Goal: Information Seeking & Learning: Learn about a topic

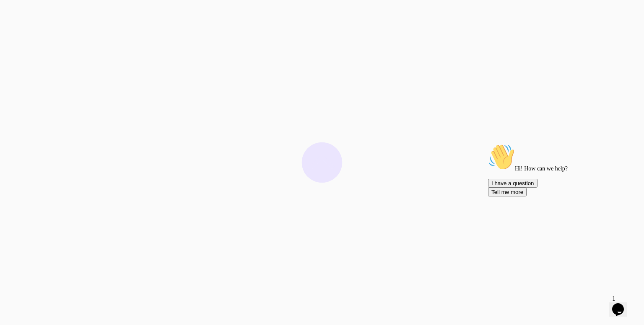
click at [488, 144] on icon "Chat attention grabber" at bounding box center [488, 144] width 0 height 0
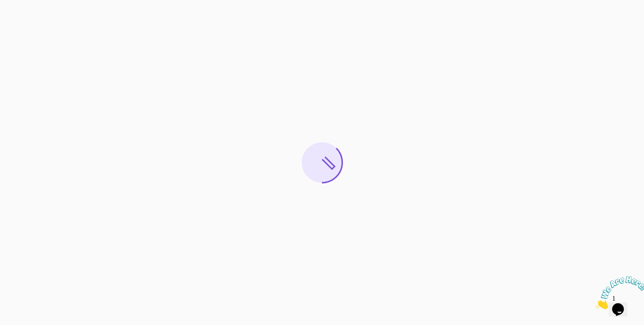
click at [595, 303] on icon "Close" at bounding box center [595, 306] width 0 height 7
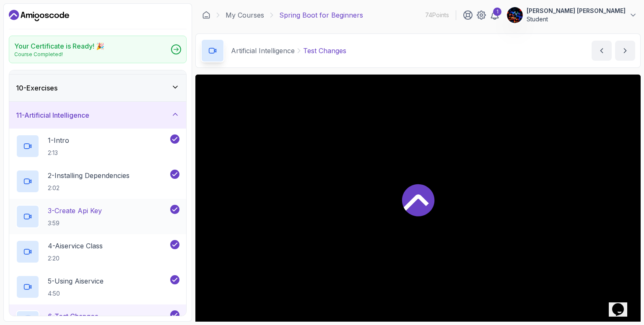
scroll to position [240, 0]
click at [131, 113] on div "11 - Artificial Intelligence" at bounding box center [97, 116] width 163 height 10
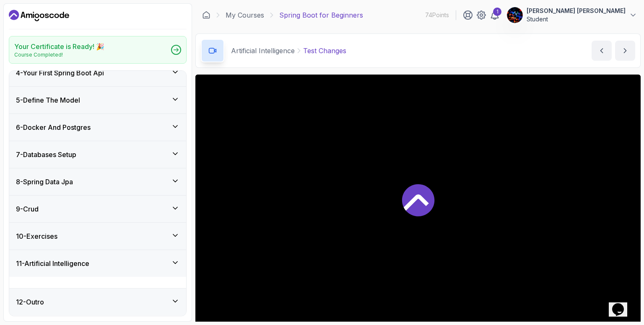
scroll to position [80, 0]
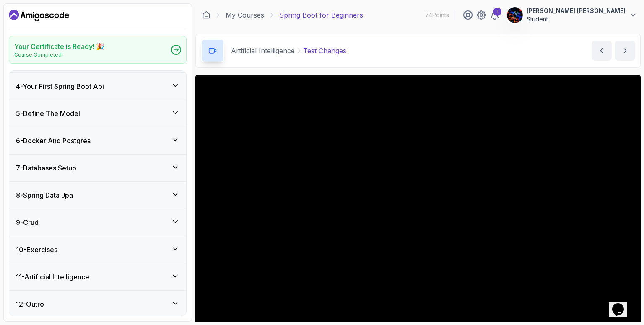
click at [78, 300] on div "12 - Outro" at bounding box center [97, 304] width 163 height 10
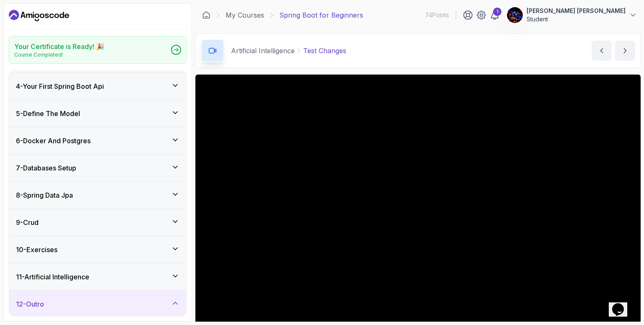
scroll to position [150, 0]
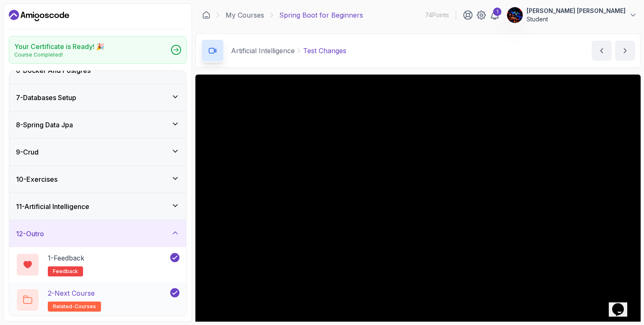
click at [115, 293] on div "2 - Next Course related-courses" at bounding box center [92, 299] width 153 height 23
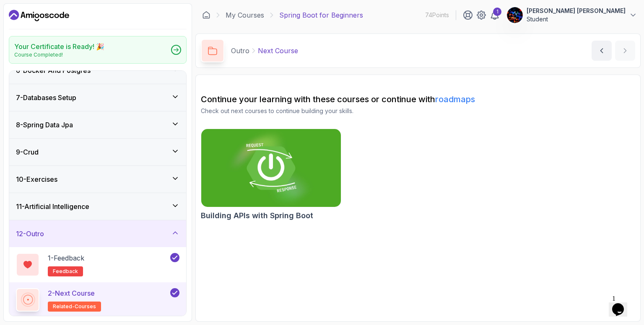
click at [280, 155] on img at bounding box center [271, 168] width 146 height 82
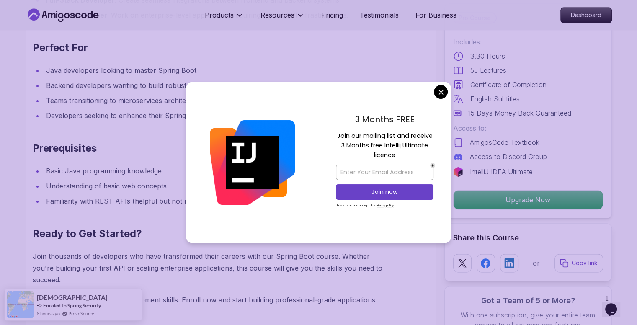
scroll to position [999, 0]
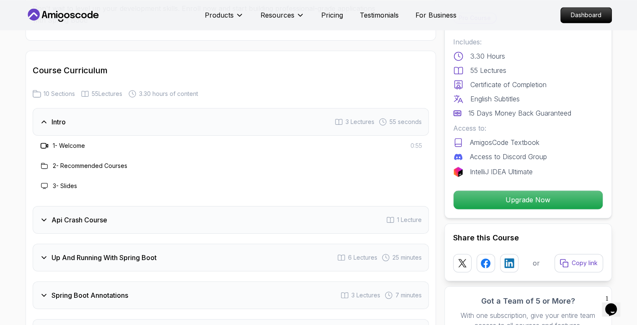
scroll to position [1264, 0]
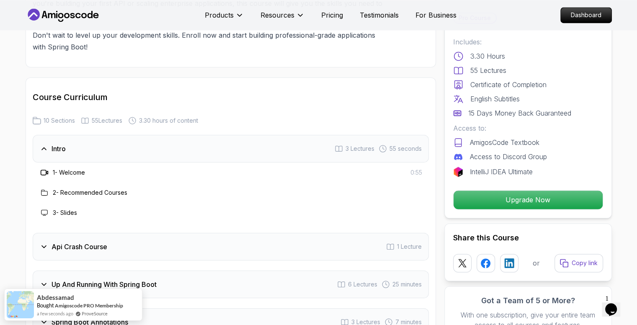
click at [91, 137] on div "Intro 3 Lectures 55 seconds" at bounding box center [231, 149] width 396 height 28
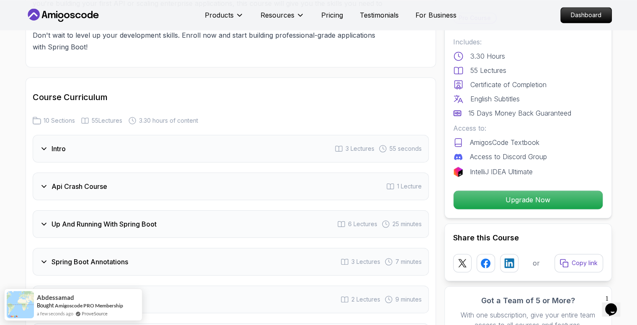
click at [90, 181] on h3 "Api Crash Course" at bounding box center [80, 186] width 56 height 10
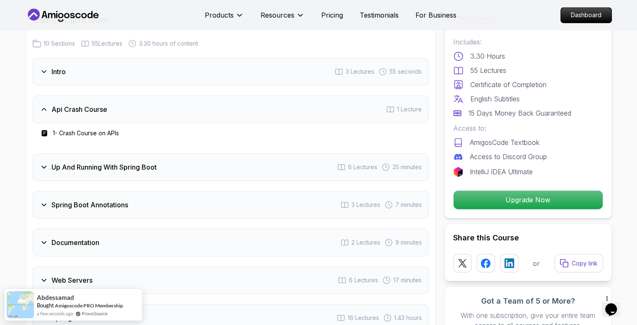
scroll to position [1342, 0]
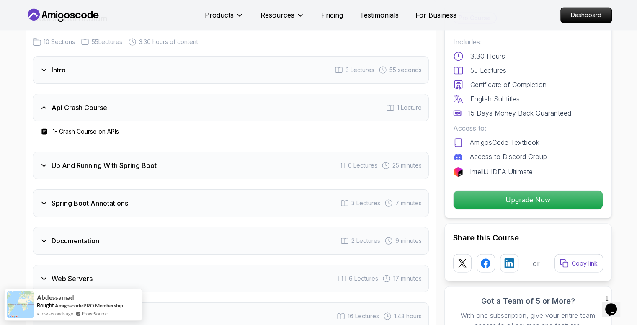
click at [89, 127] on h3 "1 - Crash Course on APIs" at bounding box center [86, 131] width 66 height 8
click at [44, 129] on rect at bounding box center [43, 132] width 5 height 6
click at [70, 103] on h3 "Api Crash Course" at bounding box center [80, 108] width 56 height 10
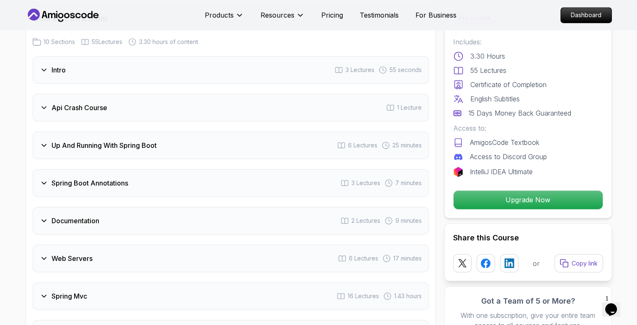
click at [80, 140] on h3 "Up And Running With Spring Boot" at bounding box center [104, 145] width 105 height 10
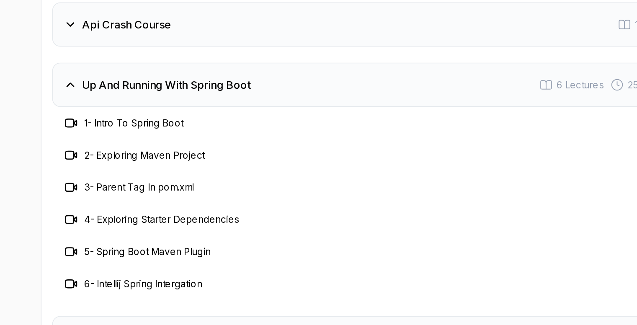
scroll to position [1370, 0]
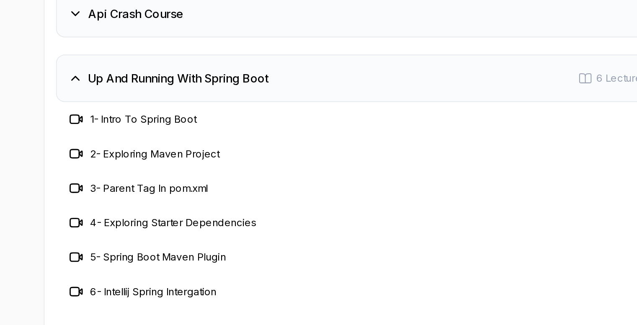
click at [121, 113] on h3 "Up And Running With Spring Boot" at bounding box center [104, 118] width 105 height 10
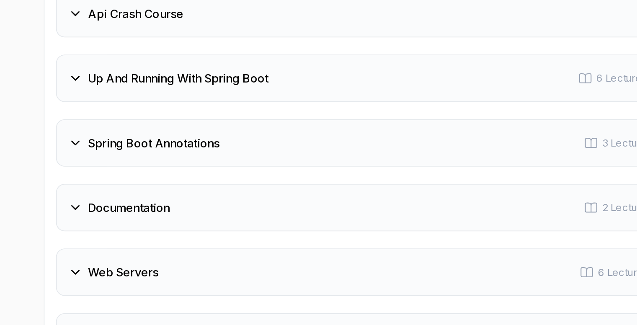
click at [94, 142] on div "Spring Boot Annotations 3 Lectures 7 minutes" at bounding box center [231, 156] width 396 height 28
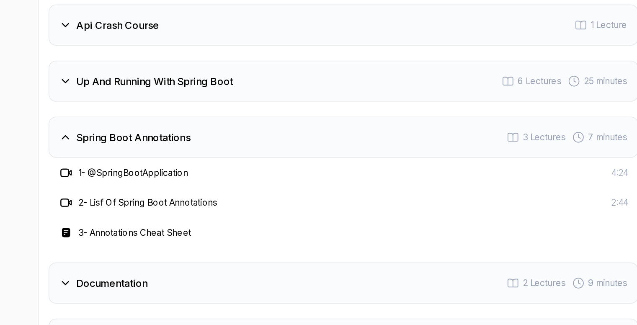
scroll to position [1369, 0]
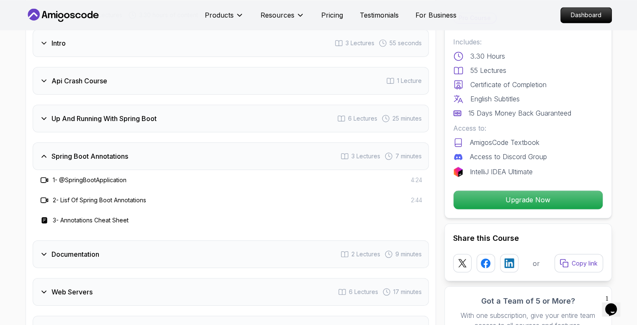
click at [70, 151] on h3 "Spring Boot Annotations" at bounding box center [90, 156] width 77 height 10
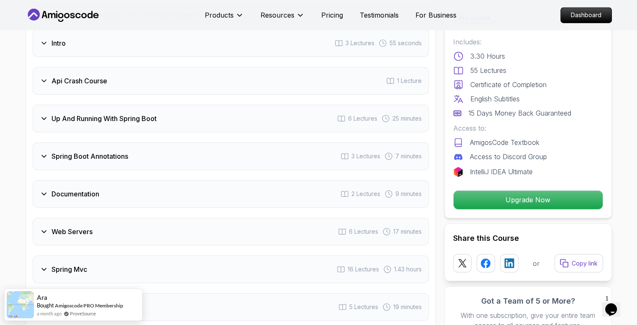
click at [77, 185] on div "Documentation 2 Lectures 9 minutes" at bounding box center [231, 194] width 396 height 28
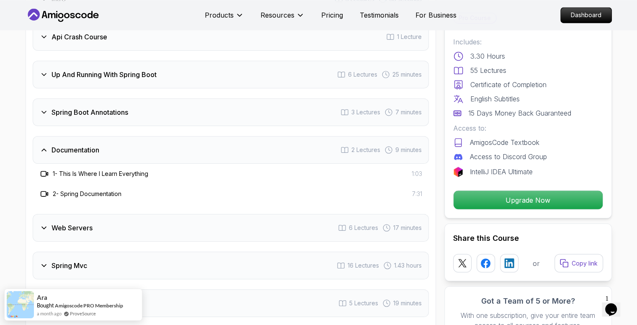
scroll to position [1414, 0]
click at [70, 145] on h3 "Documentation" at bounding box center [76, 150] width 48 height 10
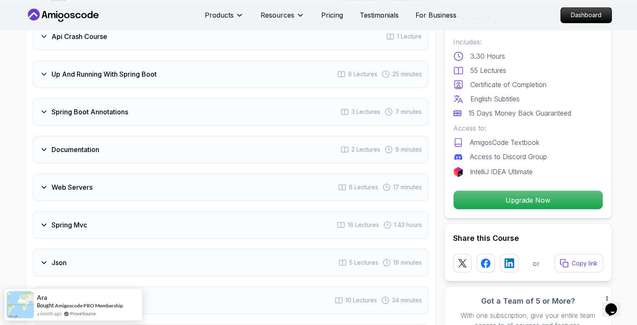
click at [72, 182] on h3 "Web Servers" at bounding box center [72, 187] width 41 height 10
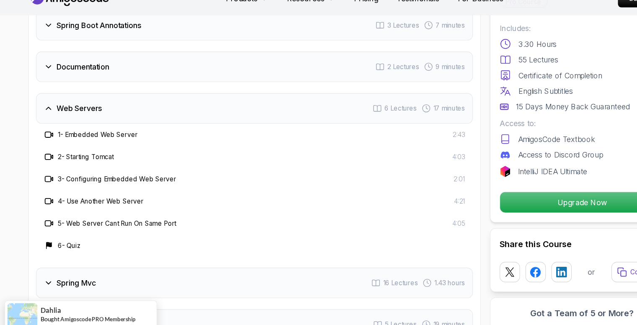
scroll to position [1487, 0]
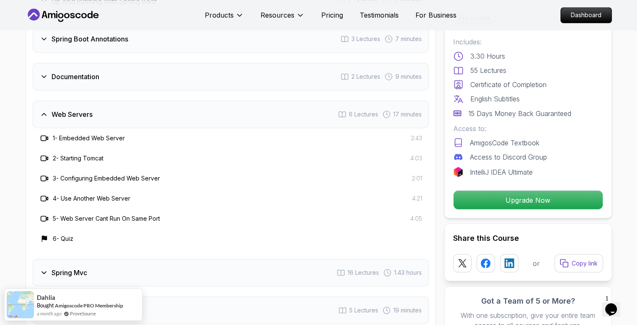
click at [72, 106] on div "Web Servers 6 Lectures 17 minutes" at bounding box center [231, 115] width 396 height 28
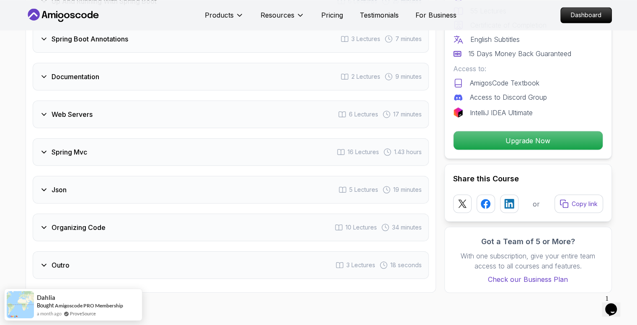
click at [68, 147] on h3 "Spring Mvc" at bounding box center [70, 152] width 36 height 10
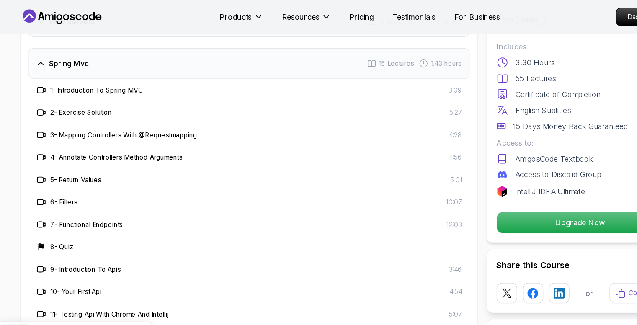
scroll to position [1575, 0]
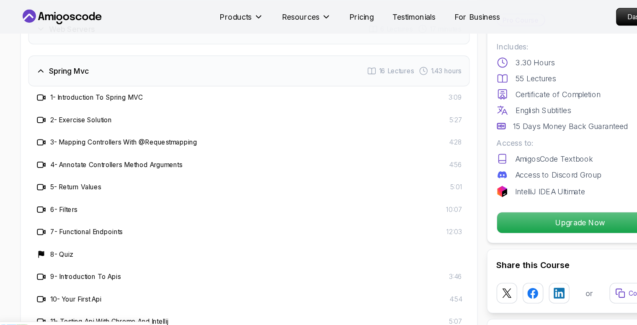
click at [88, 50] on div "Spring Mvc 16 Lectures 1.43 hours" at bounding box center [231, 64] width 396 height 28
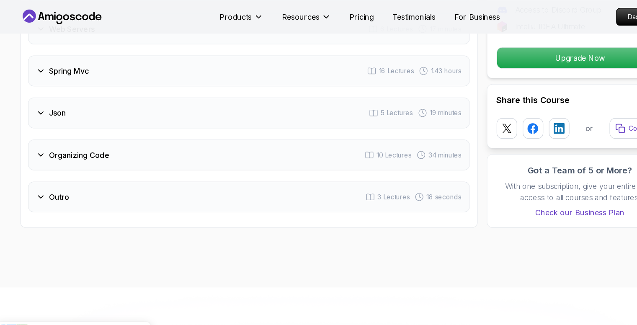
click at [67, 88] on div "Json 5 Lectures 19 minutes" at bounding box center [231, 102] width 396 height 28
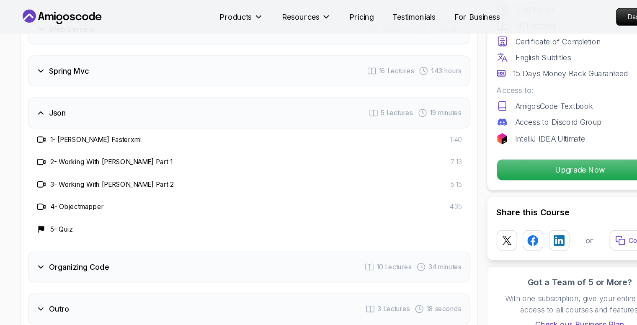
click at [72, 89] on div "Json 5 Lectures 19 minutes" at bounding box center [231, 102] width 396 height 28
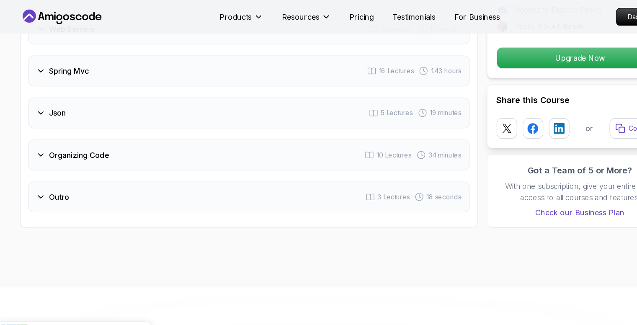
click at [71, 134] on h3 "Organizing Code" at bounding box center [79, 139] width 54 height 10
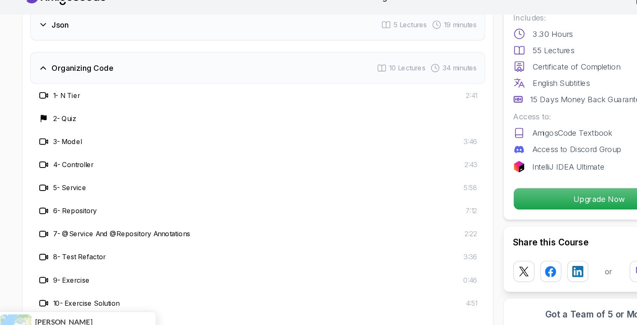
scroll to position [1637, 0]
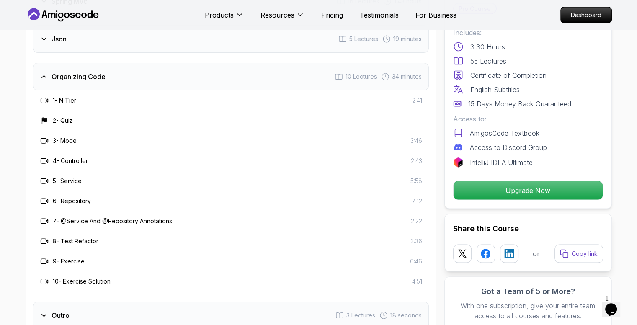
click at [85, 72] on h3 "Organizing Code" at bounding box center [79, 77] width 54 height 10
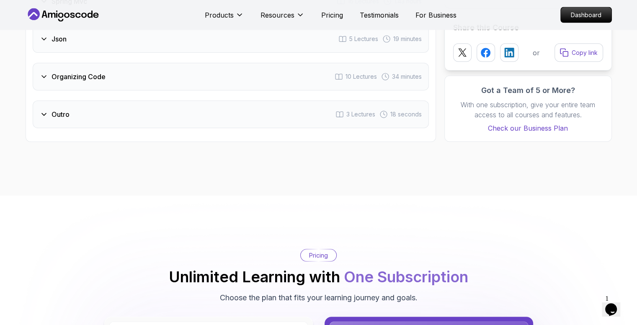
click at [70, 101] on div "Outro 3 Lectures 18 seconds" at bounding box center [231, 115] width 396 height 28
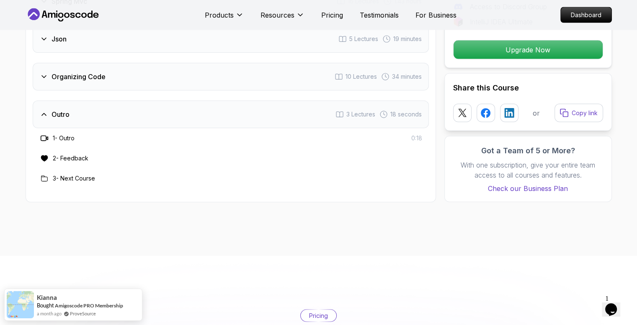
click at [70, 174] on h3 "3 - Next Course" at bounding box center [74, 178] width 42 height 8
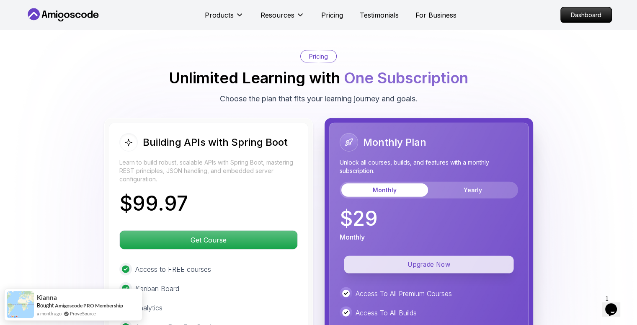
scroll to position [1959, 0]
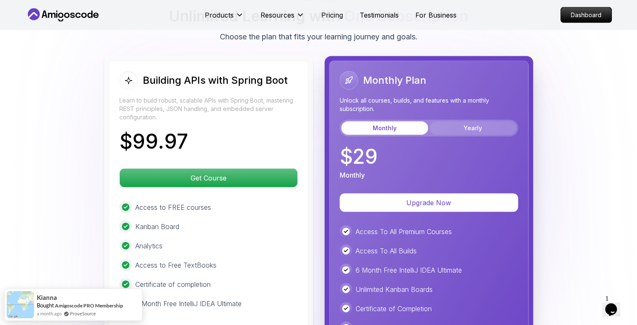
click at [453, 122] on button "Yearly" at bounding box center [473, 128] width 87 height 13
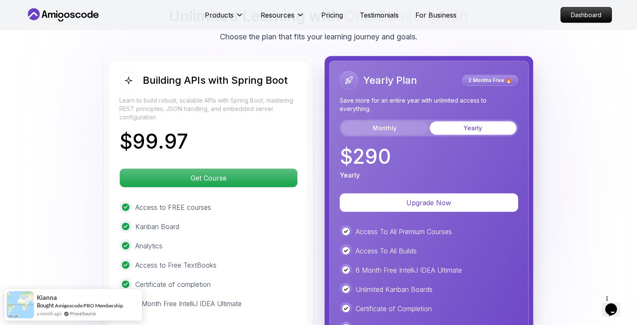
click at [404, 122] on button "Monthly" at bounding box center [384, 128] width 87 height 13
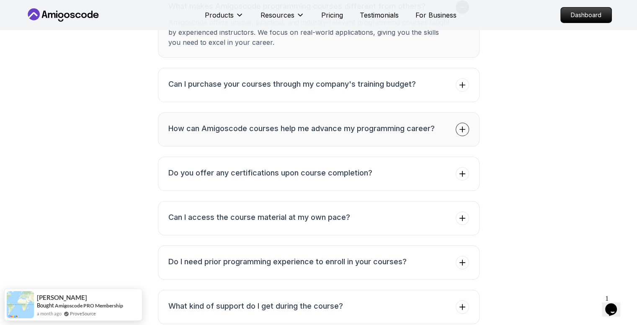
scroll to position [2797, 0]
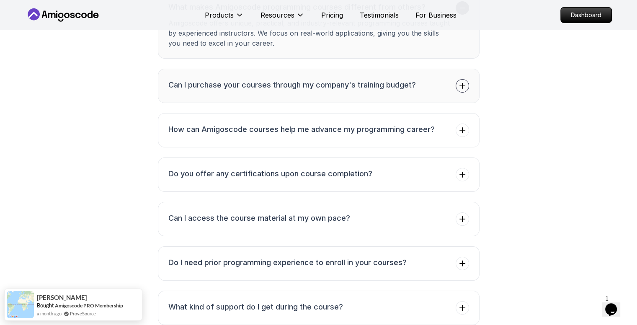
click at [457, 79] on span at bounding box center [462, 85] width 13 height 13
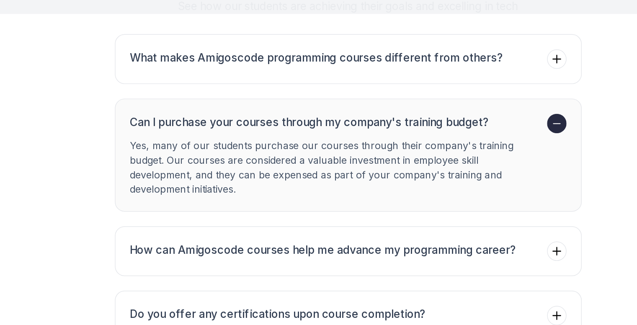
scroll to position [2744, 0]
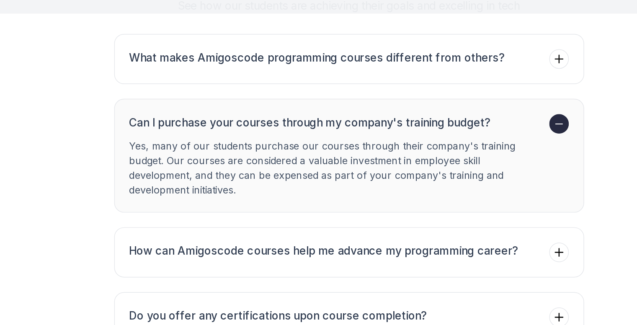
drag, startPoint x: 171, startPoint y: 96, endPoint x: 170, endPoint y: 106, distance: 9.8
click at [170, 106] on li "Can I purchase your courses through my company's training budget? Yes, many of …" at bounding box center [310, 127] width 284 height 57
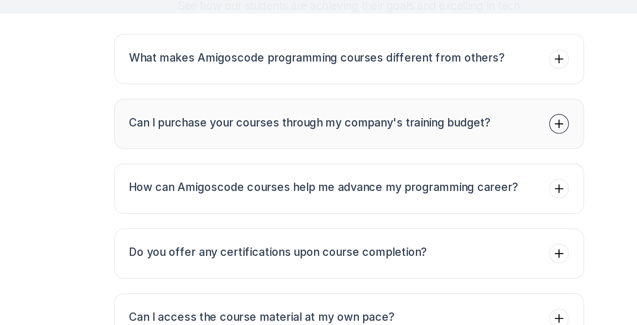
drag, startPoint x: 170, startPoint y: 106, endPoint x: 308, endPoint y: 101, distance: 138.4
click at [399, 99] on h3 "Can I purchase your courses through my company's training budget?" at bounding box center [292, 105] width 248 height 12
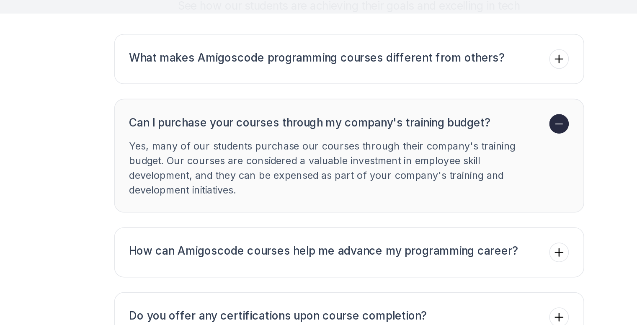
click at [459, 101] on icon at bounding box center [462, 105] width 8 height 8
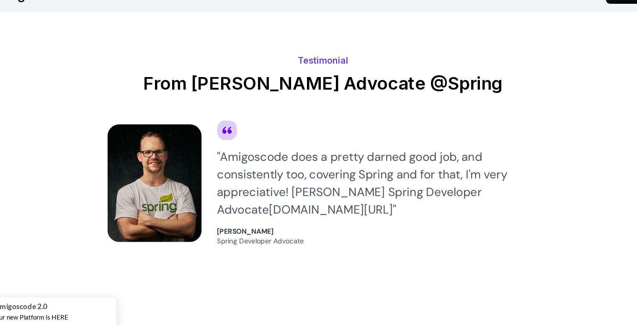
scroll to position [2410, 0]
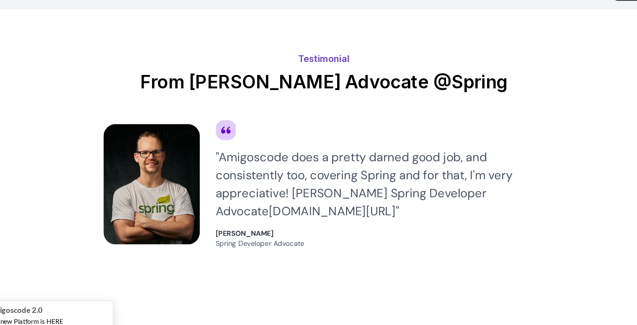
drag, startPoint x: 296, startPoint y: 165, endPoint x: 331, endPoint y: 189, distance: 41.9
click at [331, 189] on div "" Amigoscode does a pretty darned good job, and consistently too, covering Spri…" at bounding box center [365, 176] width 275 height 60
click at [331, 192] on link "[DOMAIN_NAME][URL]" at bounding box center [326, 198] width 106 height 13
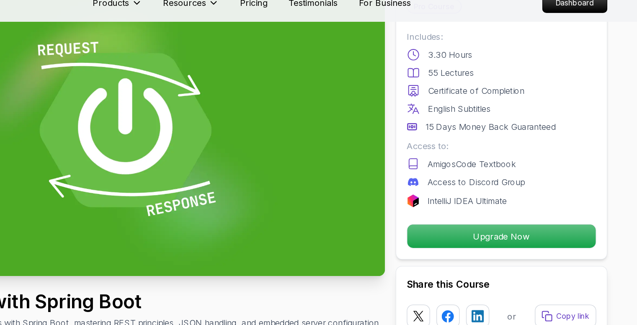
scroll to position [50, 0]
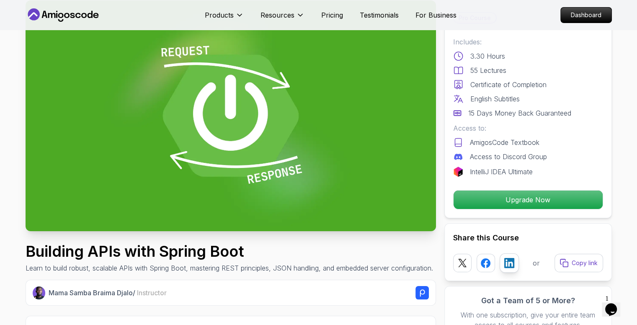
click at [509, 266] on icon at bounding box center [509, 263] width 10 height 10
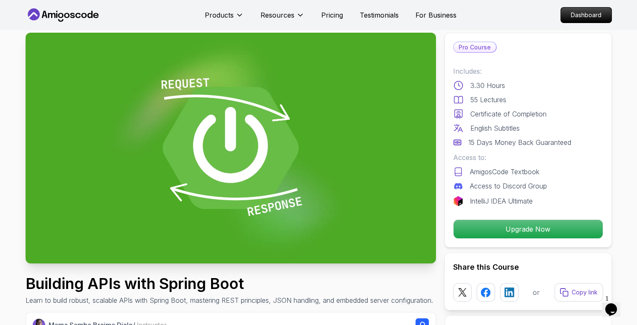
scroll to position [0, 0]
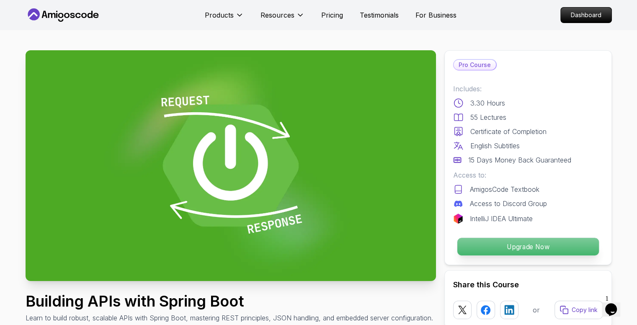
click at [503, 252] on p "Upgrade Now" at bounding box center [528, 247] width 142 height 18
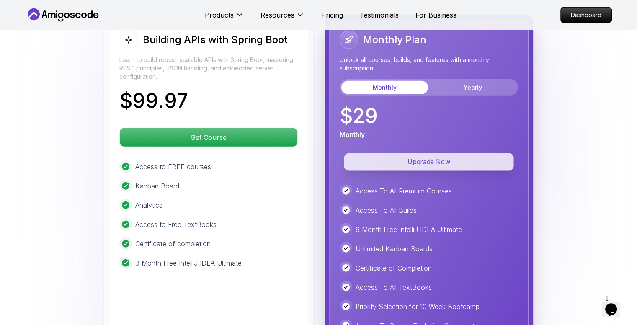
scroll to position [2045, 0]
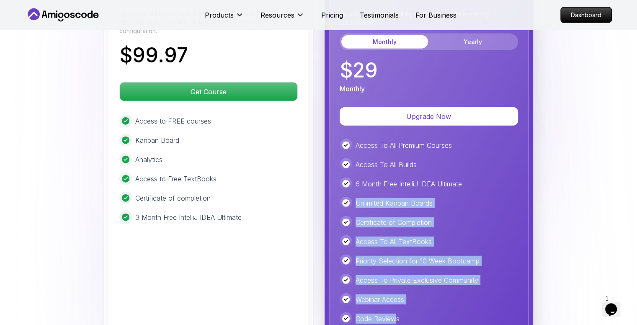
drag, startPoint x: 348, startPoint y: 186, endPoint x: 394, endPoint y: 302, distance: 123.9
click at [394, 302] on div "Access To All Premium Courses Access To All Builds 6 Month Free IntelliJ IDEA U…" at bounding box center [429, 232] width 178 height 186
click at [394, 314] on p "Code Reviews" at bounding box center [378, 319] width 44 height 10
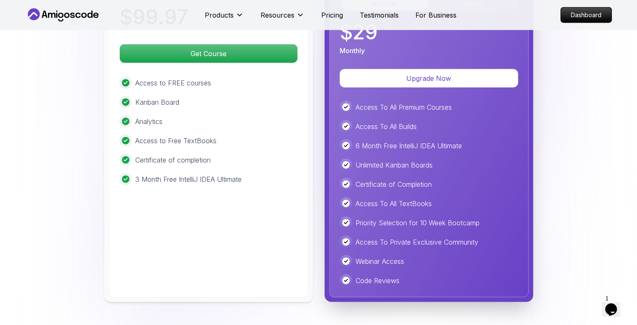
scroll to position [2129, 0]
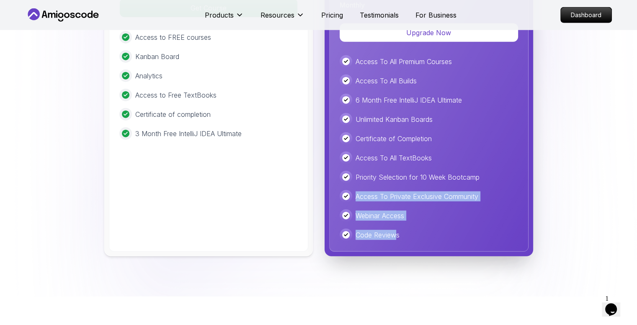
drag, startPoint x: 397, startPoint y: 216, endPoint x: 349, endPoint y: 173, distance: 64.4
click at [349, 173] on div "Access To All Premium Courses Access To All Builds 6 Month Free IntelliJ IDEA U…" at bounding box center [429, 148] width 178 height 186
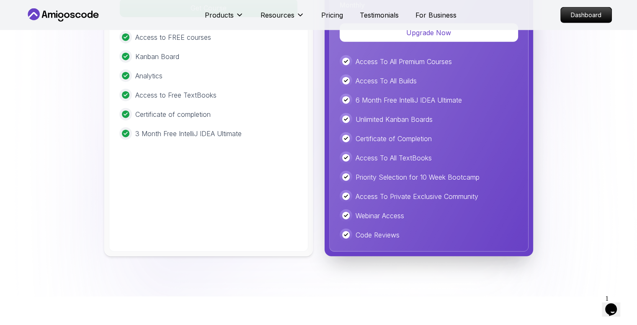
click at [349, 173] on div "Access To All Premium Courses Access To All Builds 6 Month Free IntelliJ IDEA U…" at bounding box center [429, 148] width 178 height 186
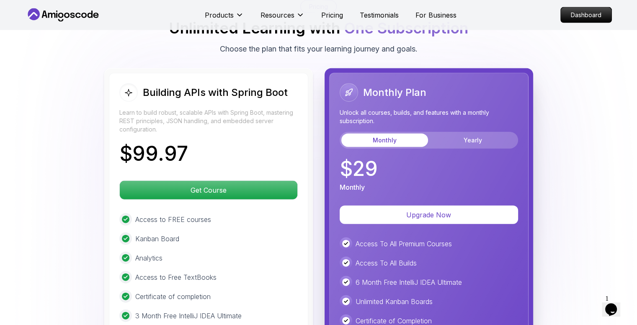
scroll to position [1961, 0]
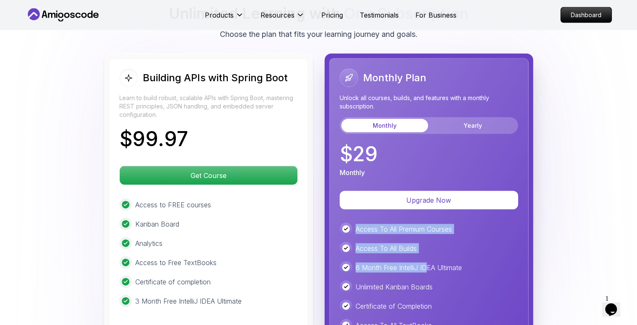
drag, startPoint x: 345, startPoint y: 215, endPoint x: 427, endPoint y: 242, distance: 85.5
click at [427, 242] on div "Access To All Premium Courses Access To All Builds 6 Month Free IntelliJ IDEA U…" at bounding box center [429, 316] width 178 height 186
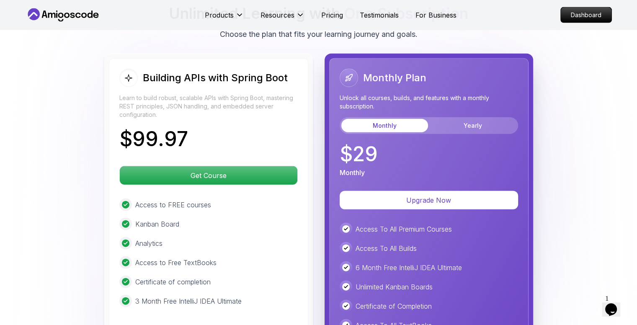
click at [579, 185] on div "Building APIs with Spring Boot Learn to build robust, scalable APIs with Spring…" at bounding box center [319, 239] width 587 height 370
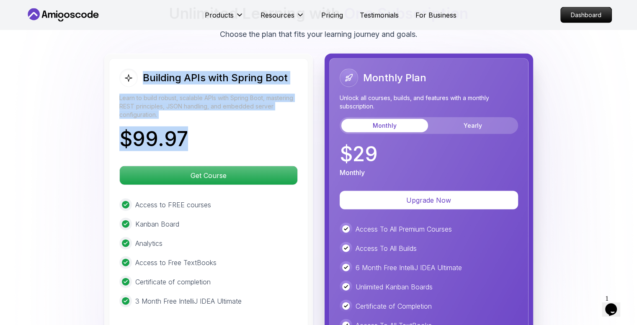
drag, startPoint x: 185, startPoint y: 116, endPoint x: 31, endPoint y: 67, distance: 161.9
click at [31, 67] on div "Building APIs with Spring Boot Learn to build robust, scalable APIs with Spring…" at bounding box center [319, 239] width 587 height 370
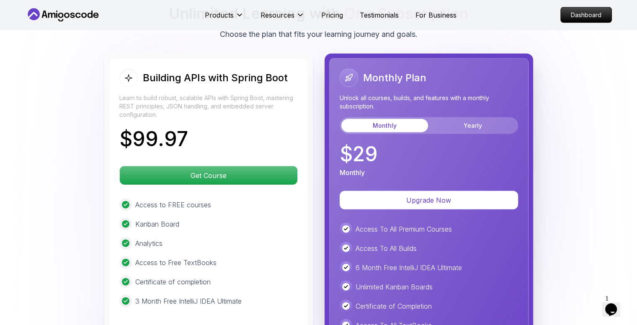
click at [31, 65] on div "Building APIs with Spring Boot Learn to build robust, scalable APIs with Spring…" at bounding box center [319, 239] width 587 height 370
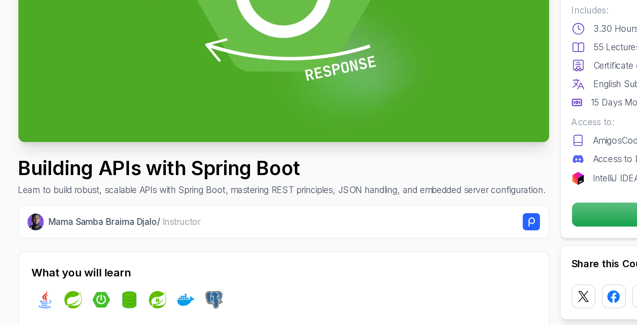
scroll to position [137, 0]
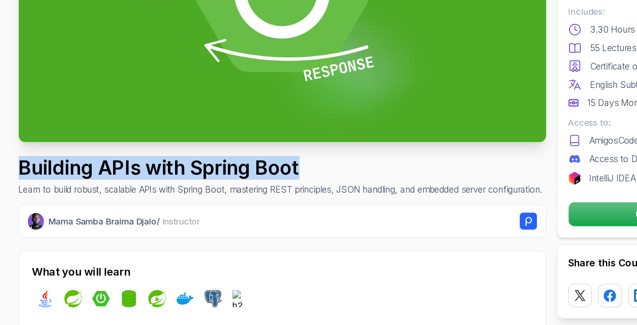
drag, startPoint x: 28, startPoint y: 162, endPoint x: 249, endPoint y: 169, distance: 220.5
click at [249, 169] on h1 "Building APIs with Spring Boot" at bounding box center [230, 163] width 408 height 17
click at [246, 168] on h1 "Building APIs with Spring Boot" at bounding box center [230, 163] width 408 height 17
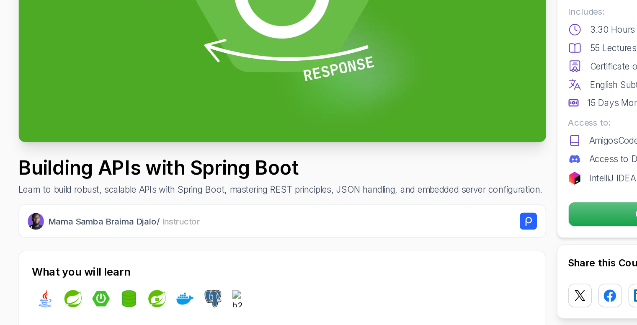
click at [241, 162] on h1 "Building APIs with Spring Boot" at bounding box center [230, 163] width 408 height 17
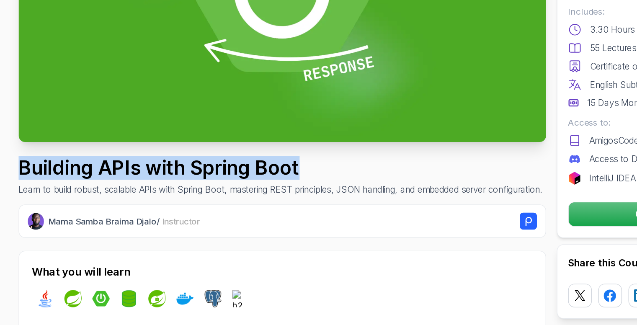
drag, startPoint x: 244, startPoint y: 161, endPoint x: 26, endPoint y: 166, distance: 218.3
click at [26, 166] on h1 "Building APIs with Spring Boot" at bounding box center [230, 163] width 408 height 17
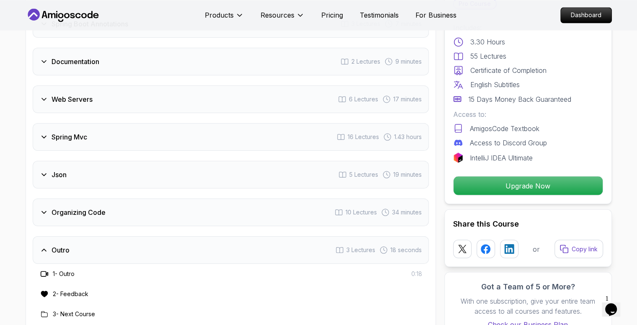
scroll to position [1511, 0]
